Goal: Task Accomplishment & Management: Complete application form

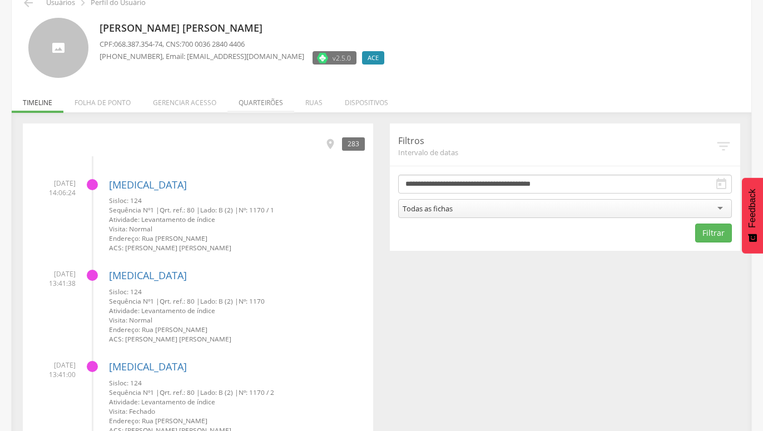
scroll to position [57, 0]
click at [264, 103] on li "Quarteirões" at bounding box center [261, 100] width 67 height 26
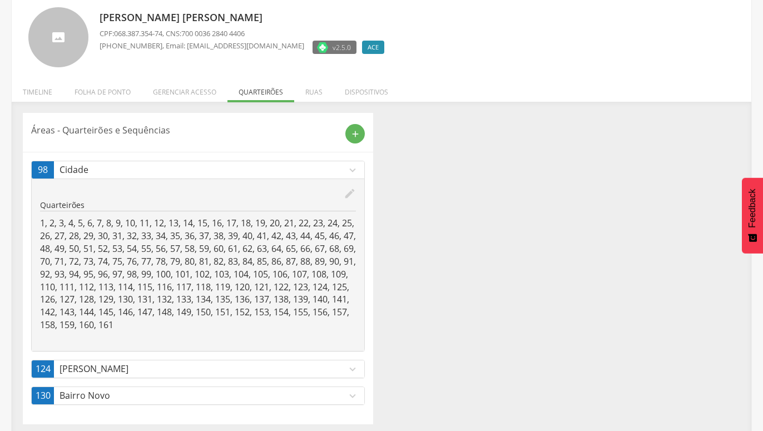
scroll to position [73, 0]
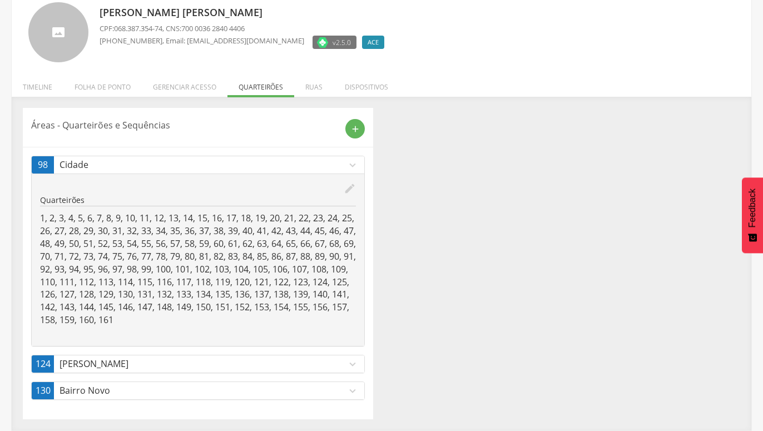
click at [352, 395] on icon "expand_more" at bounding box center [353, 391] width 12 height 12
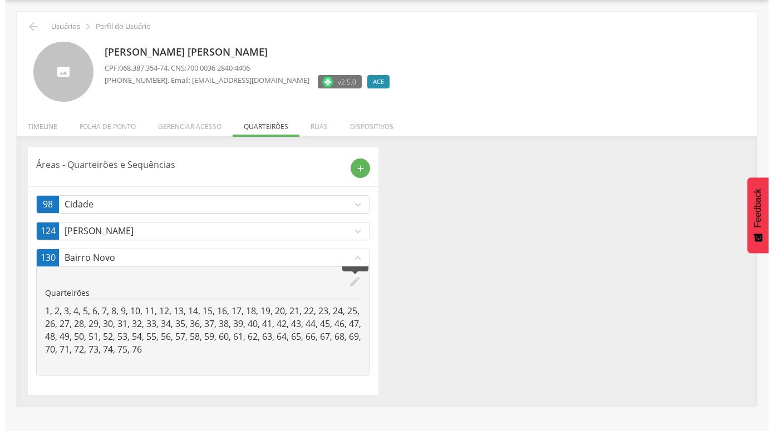
scroll to position [33, 0]
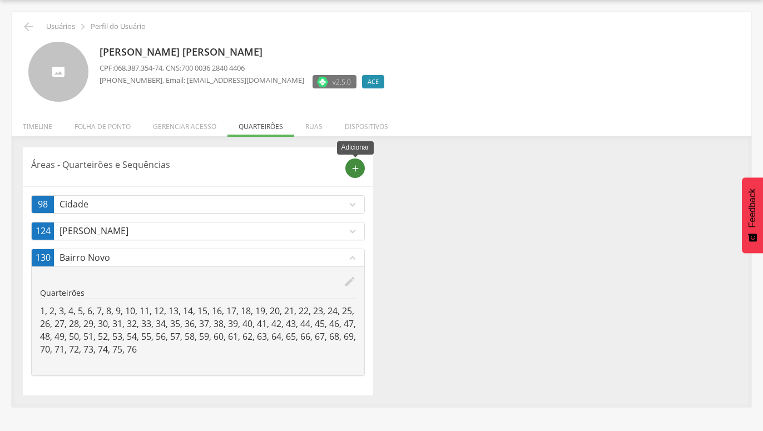
click at [354, 169] on icon "add" at bounding box center [355, 169] width 10 height 10
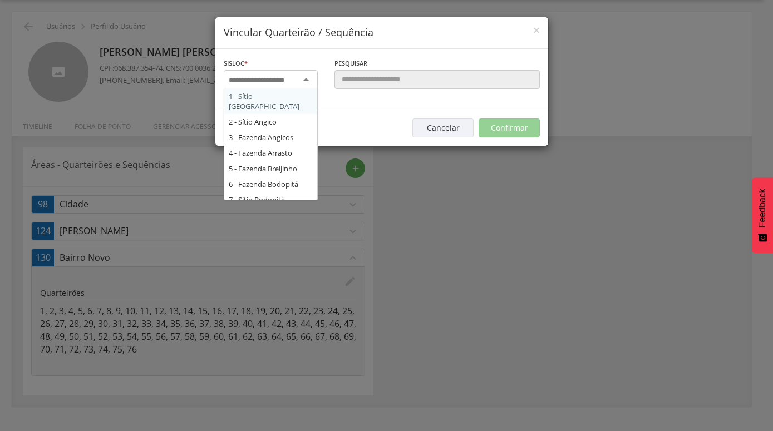
click at [309, 81] on div at bounding box center [271, 80] width 94 height 20
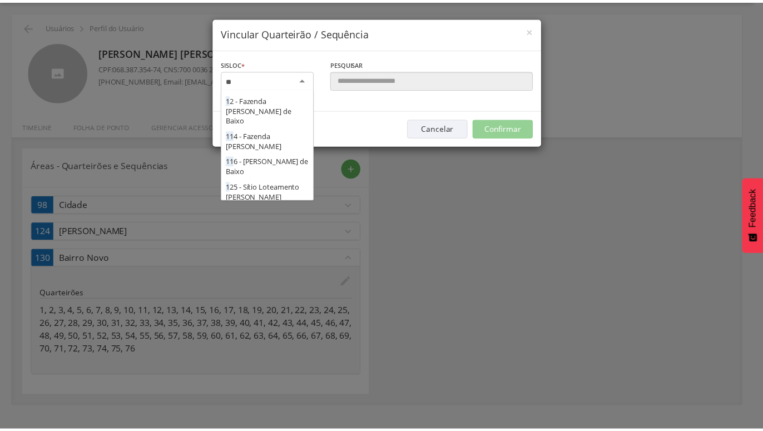
scroll to position [0, 0]
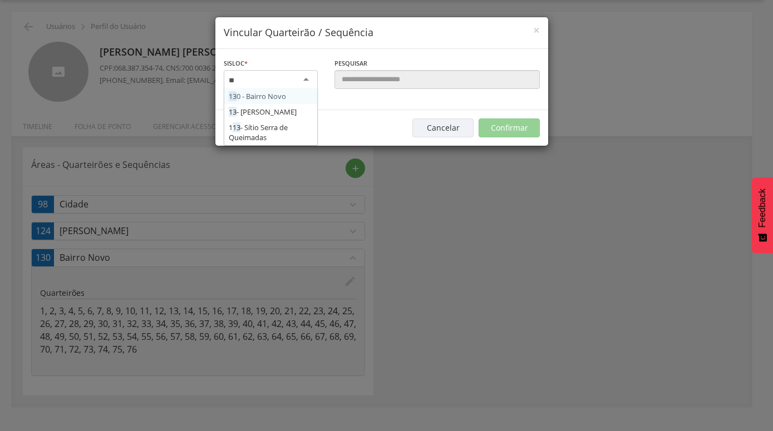
type input "***"
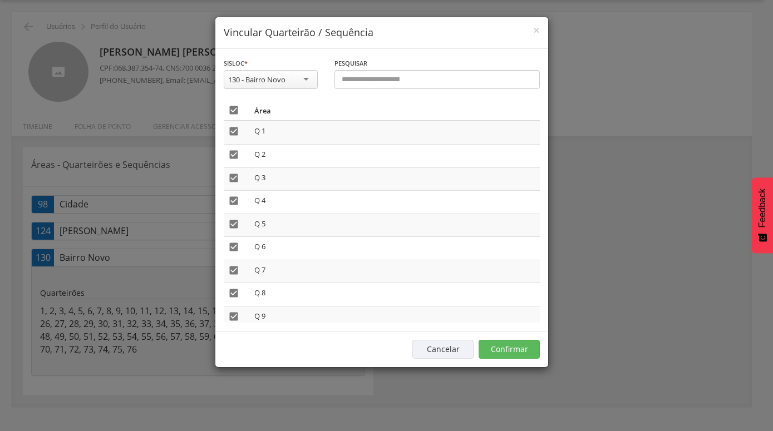
click at [237, 112] on icon "" at bounding box center [233, 110] width 11 height 11
click at [508, 352] on button "Confirmar" at bounding box center [508, 349] width 61 height 19
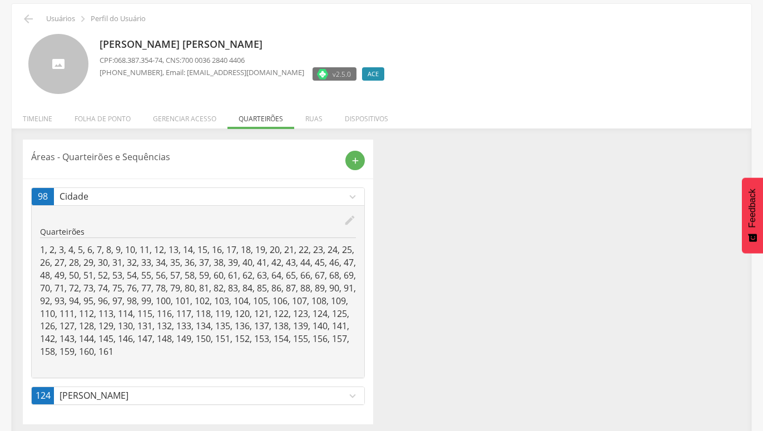
scroll to position [46, 0]
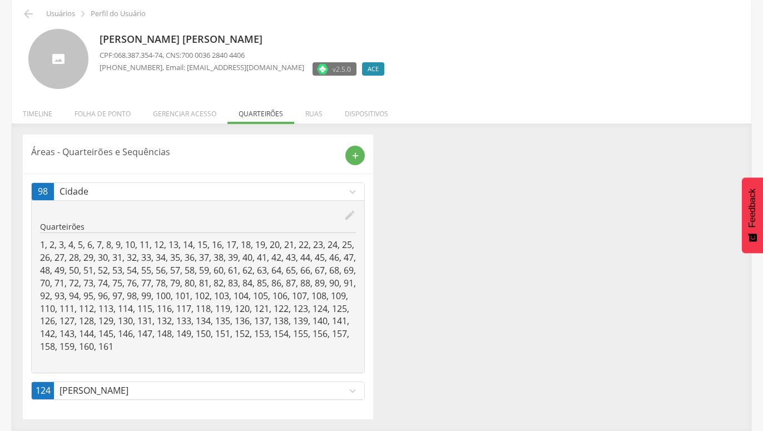
click at [353, 195] on icon "expand_more" at bounding box center [353, 192] width 12 height 12
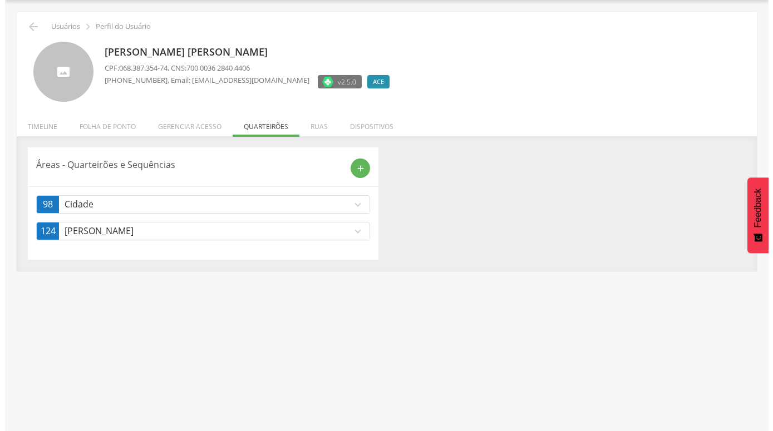
scroll to position [33, 0]
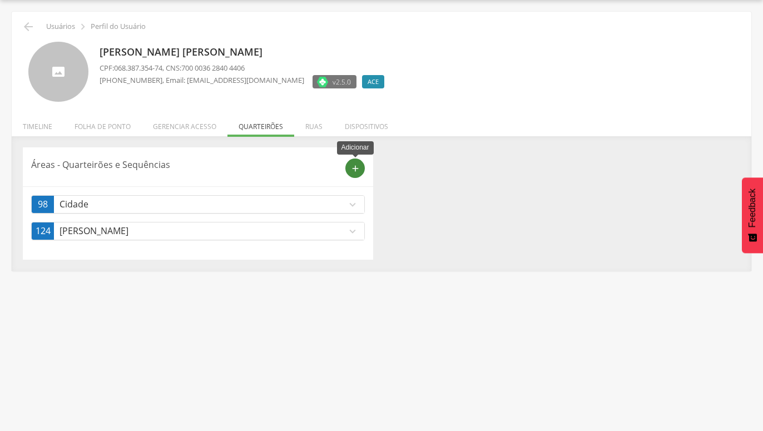
click at [356, 170] on icon "add" at bounding box center [355, 169] width 10 height 10
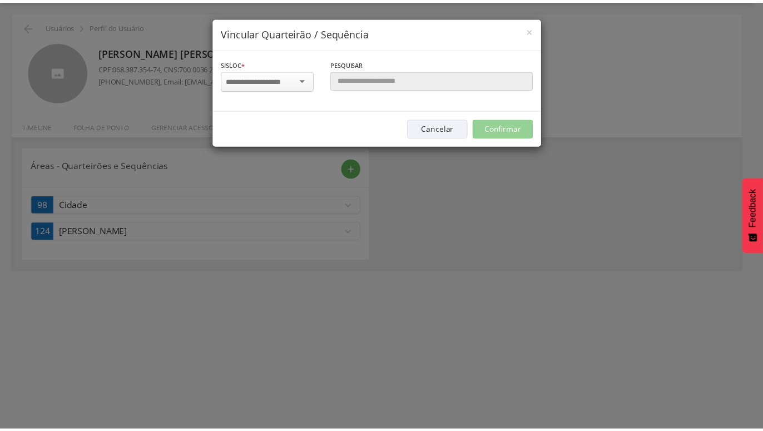
scroll to position [0, 0]
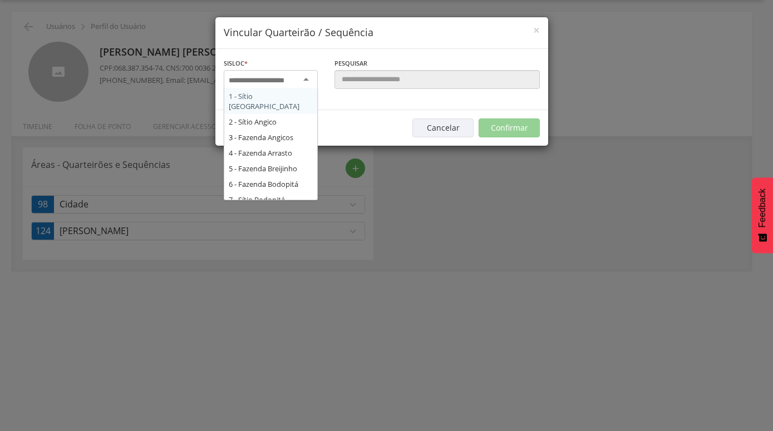
drag, startPoint x: 307, startPoint y: 77, endPoint x: 309, endPoint y: 82, distance: 5.7
click at [308, 78] on div at bounding box center [271, 80] width 94 height 20
type input "**"
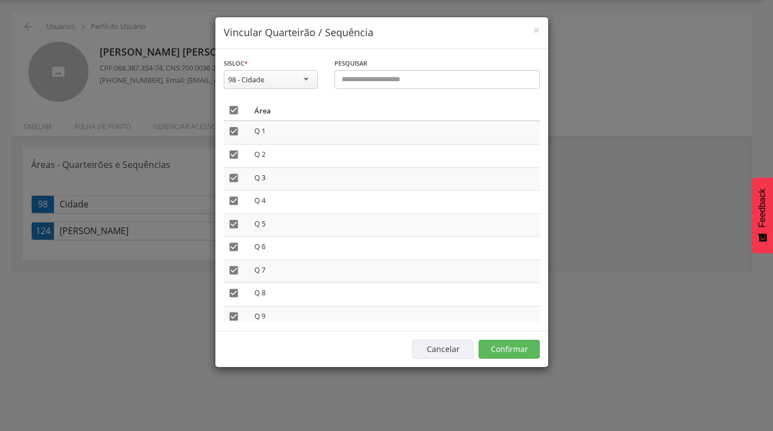
click at [234, 111] on icon "" at bounding box center [233, 110] width 11 height 11
click at [508, 347] on button "Confirmar" at bounding box center [508, 349] width 61 height 19
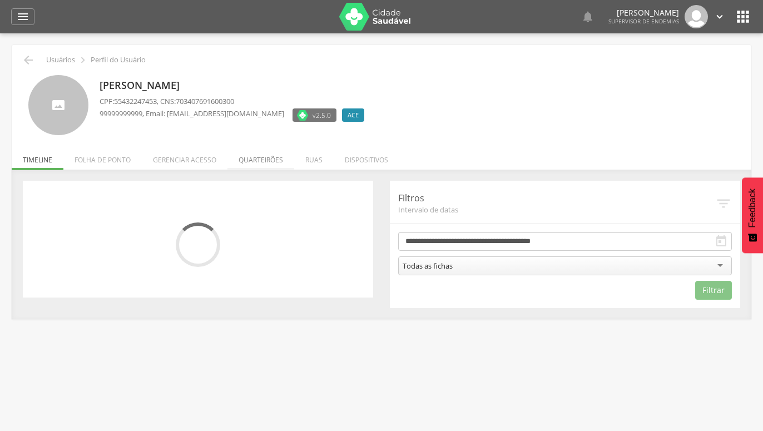
click at [269, 160] on li "Quarteirões" at bounding box center [261, 157] width 67 height 26
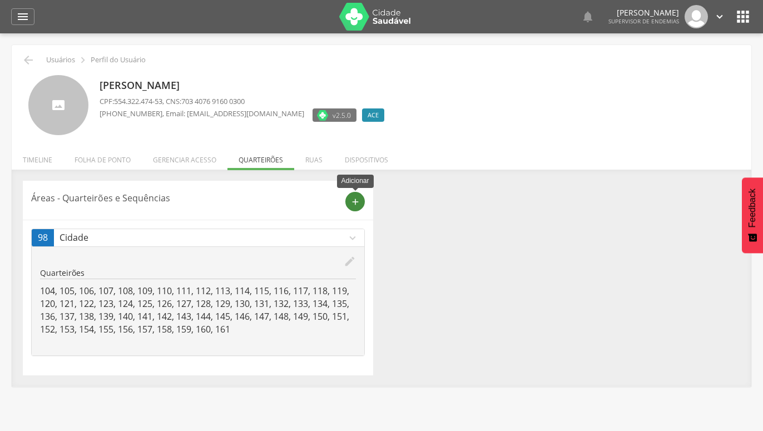
click at [353, 204] on icon "add" at bounding box center [355, 202] width 10 height 10
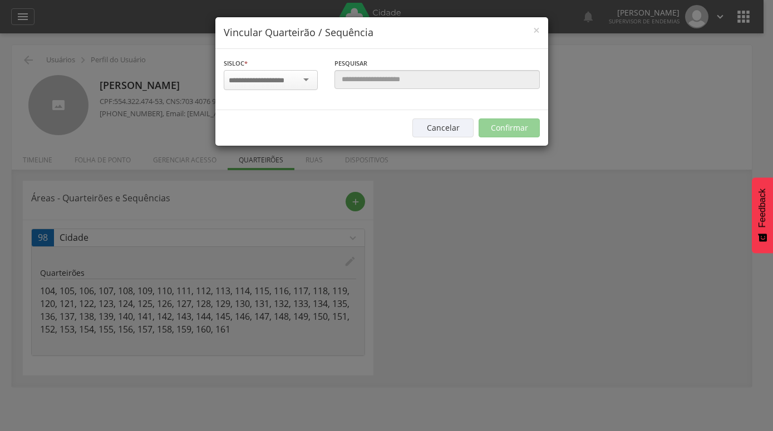
click at [308, 87] on div at bounding box center [271, 80] width 94 height 20
click at [497, 317] on div "× Vincular Quarteirão / Sequência Sisloc * 1 - [GEOGRAPHIC_DATA] 2 - [GEOGRAPHI…" at bounding box center [386, 215] width 773 height 431
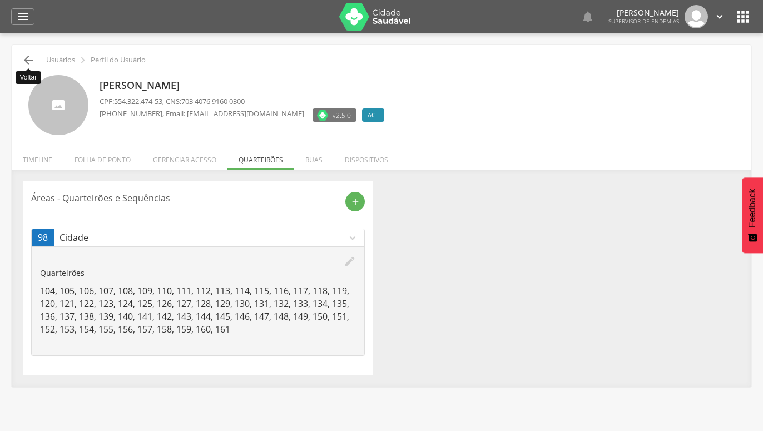
click at [29, 58] on icon "" at bounding box center [28, 59] width 13 height 13
